Goal: Navigation & Orientation: Find specific page/section

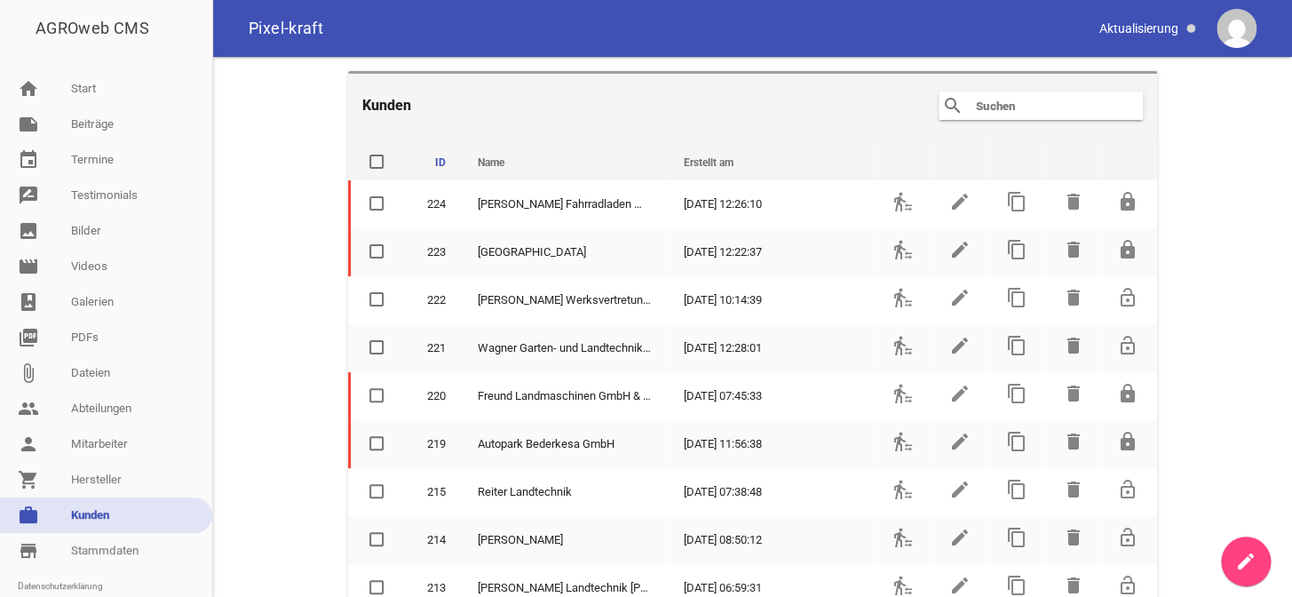
click at [986, 106] on input "text" at bounding box center [1045, 105] width 142 height 21
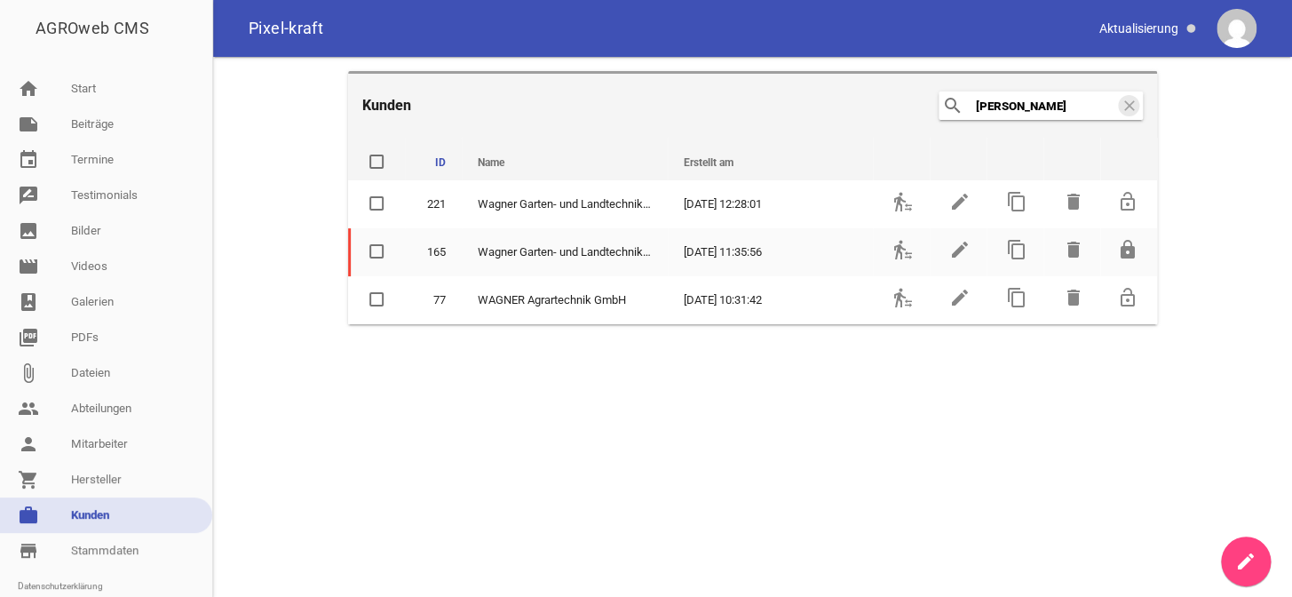
type input "[PERSON_NAME]"
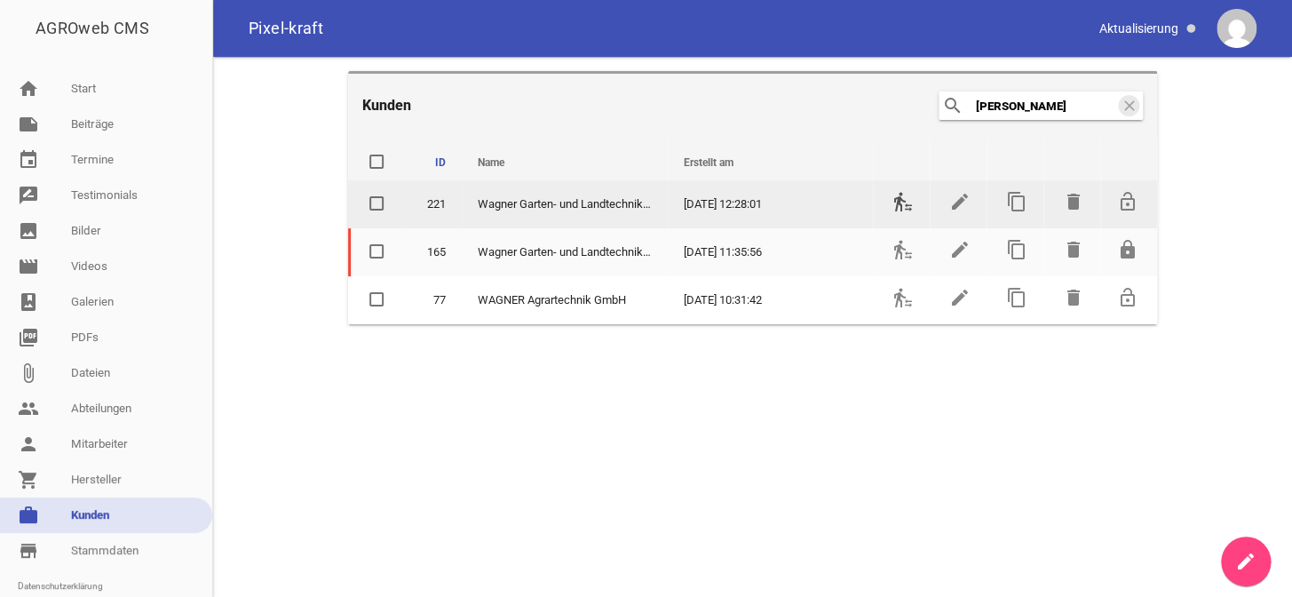
click at [896, 204] on icon "transfer_within_a_station" at bounding box center [902, 201] width 21 height 21
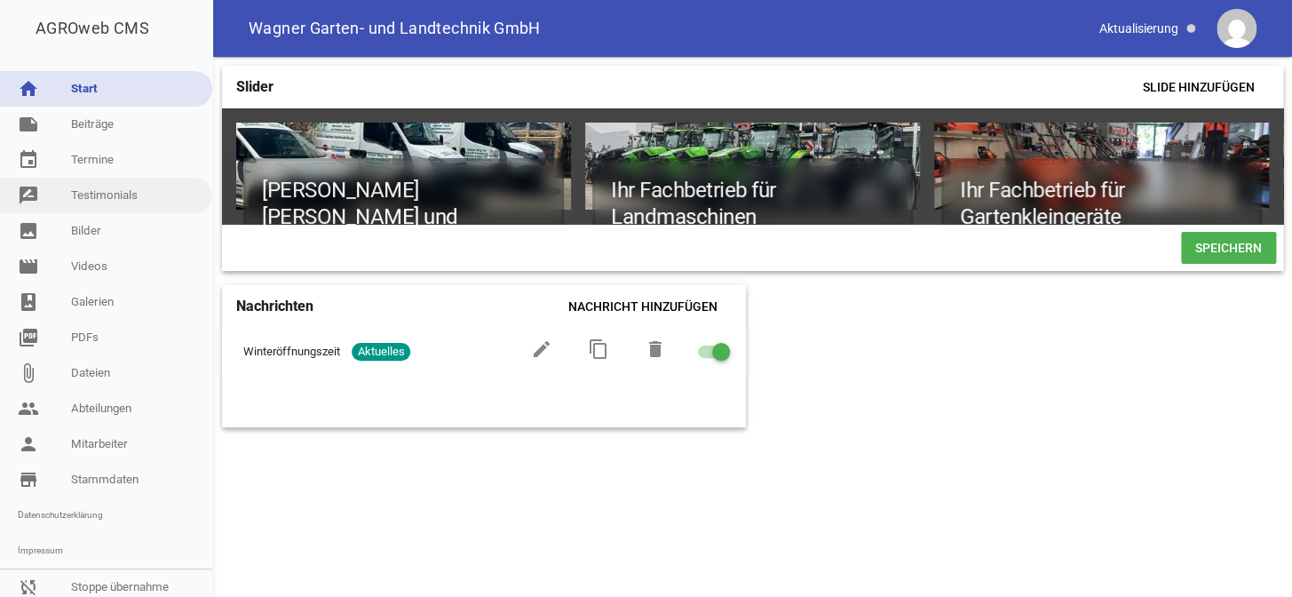
click at [83, 198] on link "rate_review Testimonials" at bounding box center [106, 196] width 212 height 36
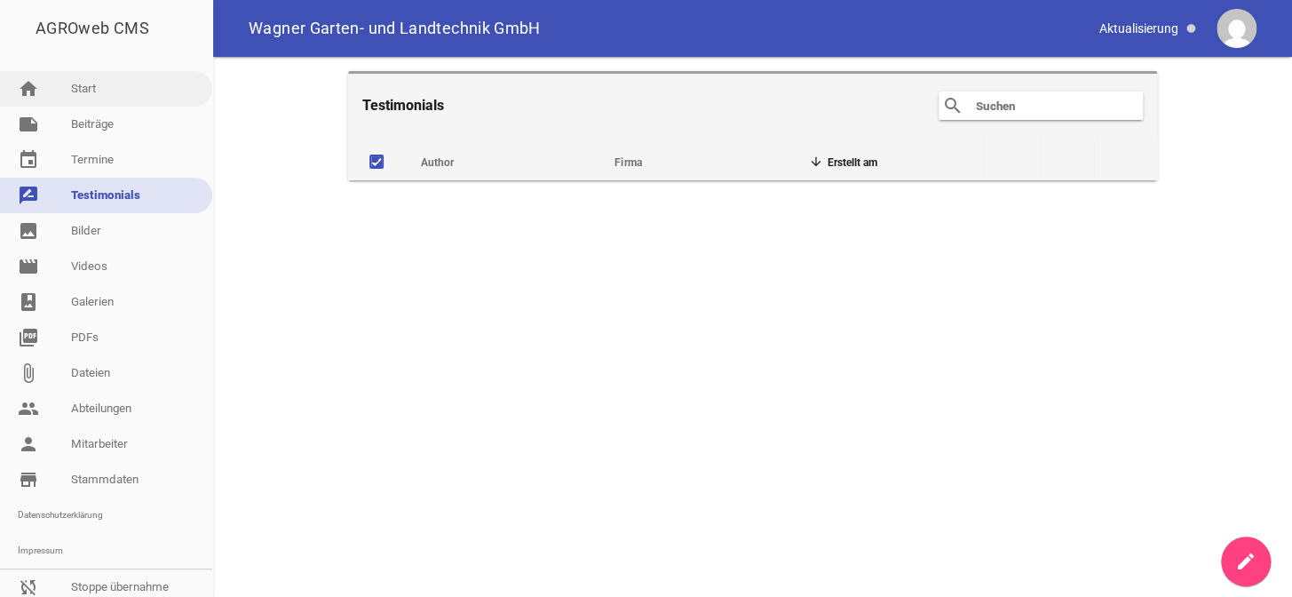
click at [95, 90] on link "home Start" at bounding box center [106, 89] width 212 height 36
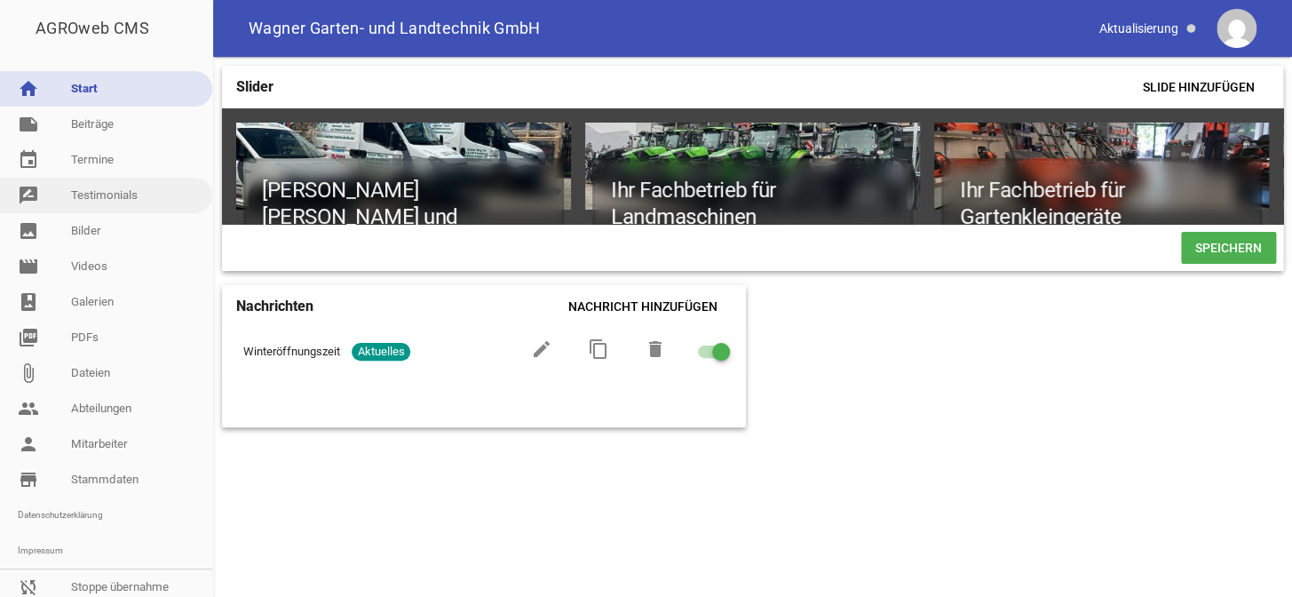
click at [100, 197] on link "rate_review Testimonials" at bounding box center [106, 196] width 212 height 36
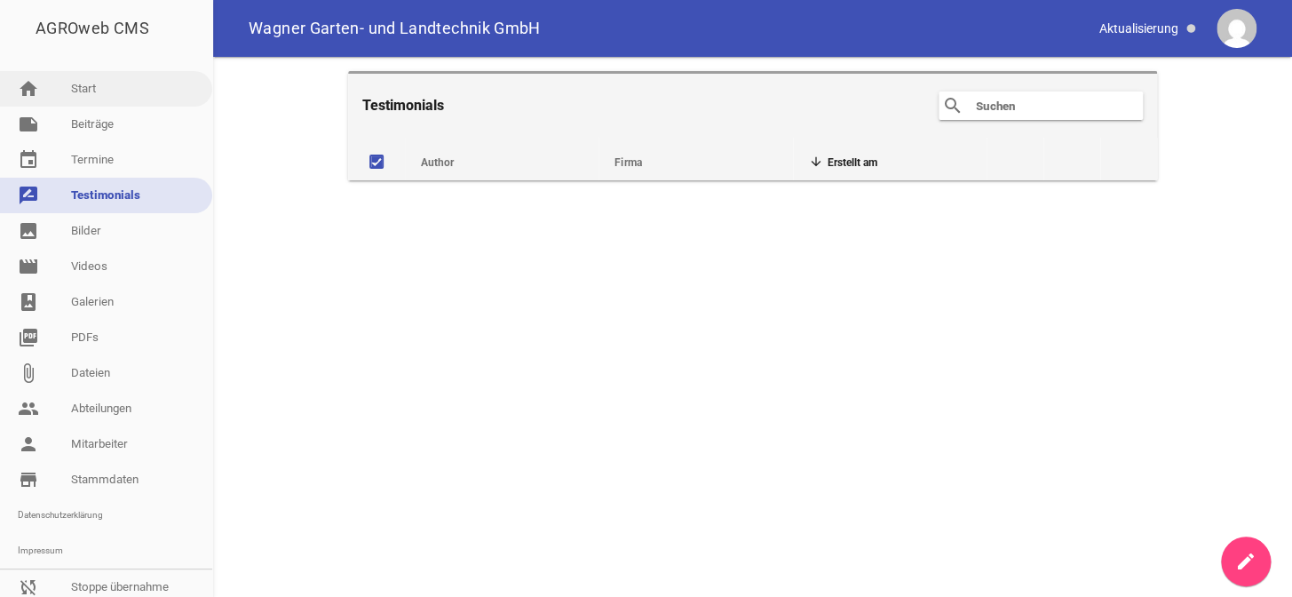
click at [97, 92] on link "home Start" at bounding box center [106, 89] width 212 height 36
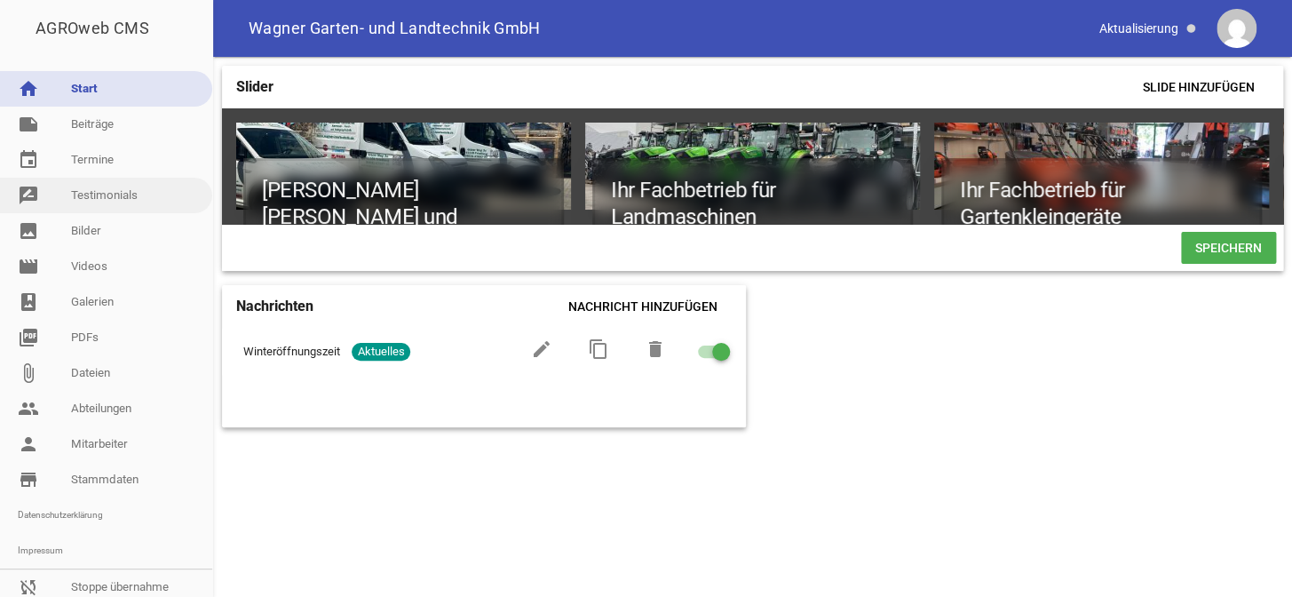
click at [109, 192] on link "rate_review Testimonials" at bounding box center [106, 196] width 212 height 36
